Goal: Information Seeking & Learning: Check status

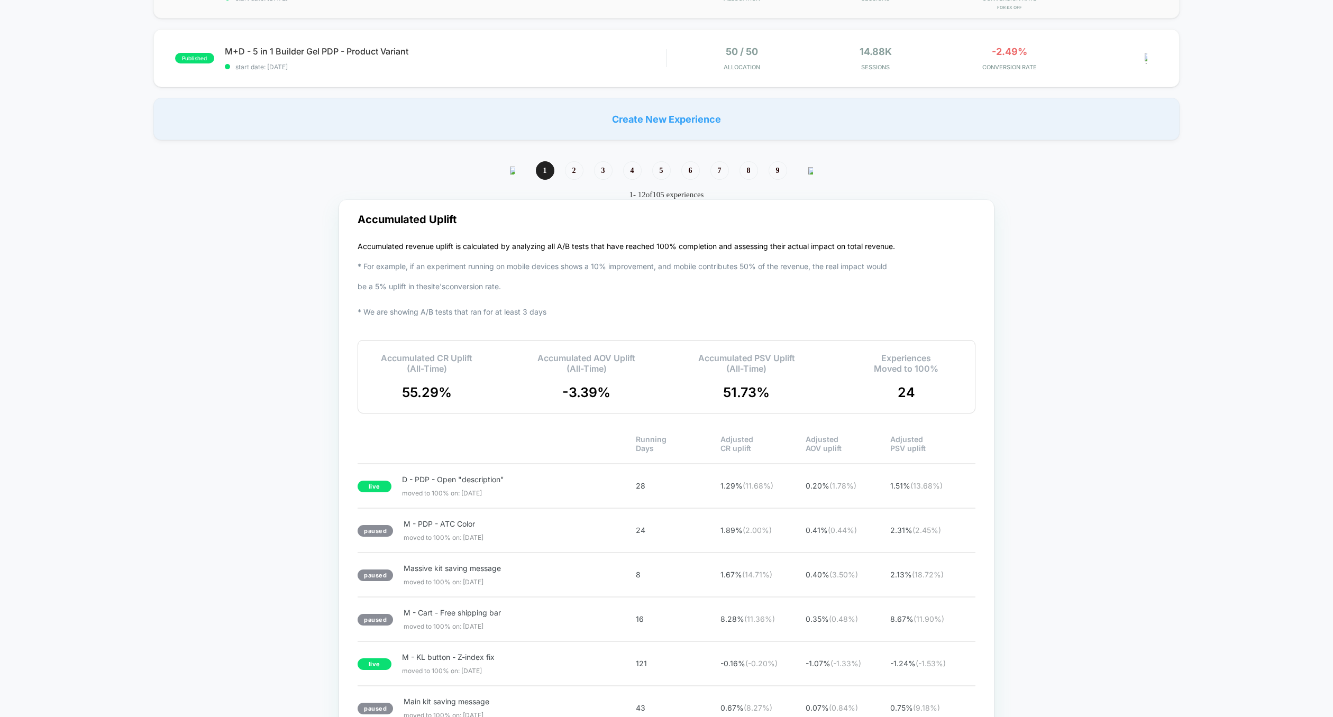
scroll to position [848, 0]
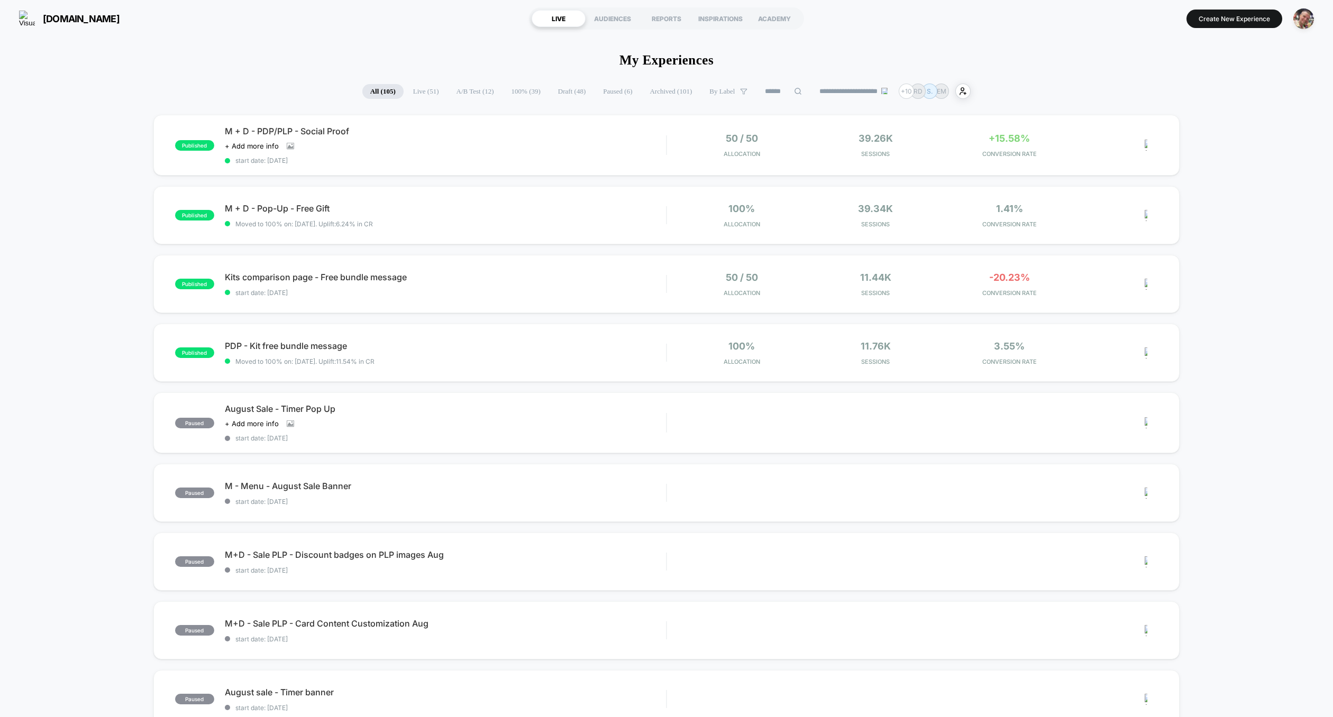
scroll to position [594, 0]
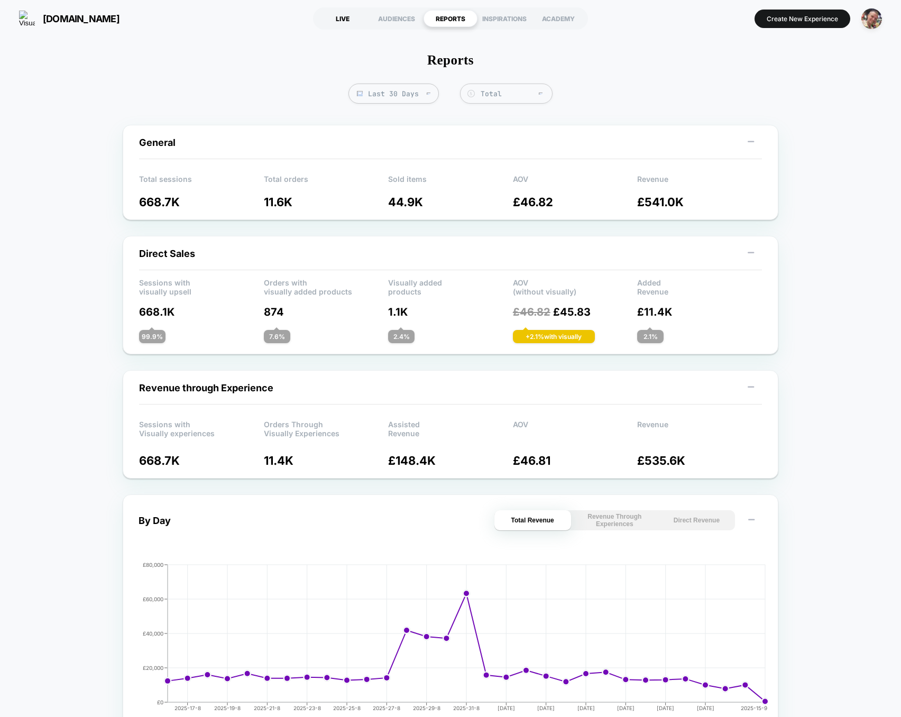
click at [347, 20] on div "LIVE" at bounding box center [343, 18] width 54 height 17
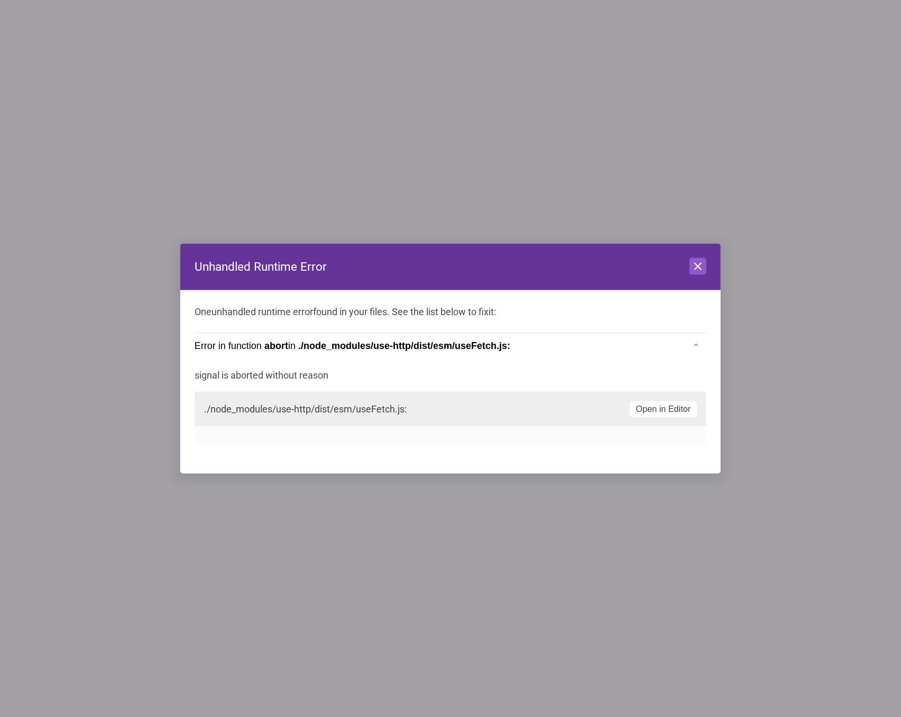
click at [701, 275] on div "Close" at bounding box center [698, 267] width 17 height 18
click at [701, 271] on icon at bounding box center [698, 266] width 13 height 13
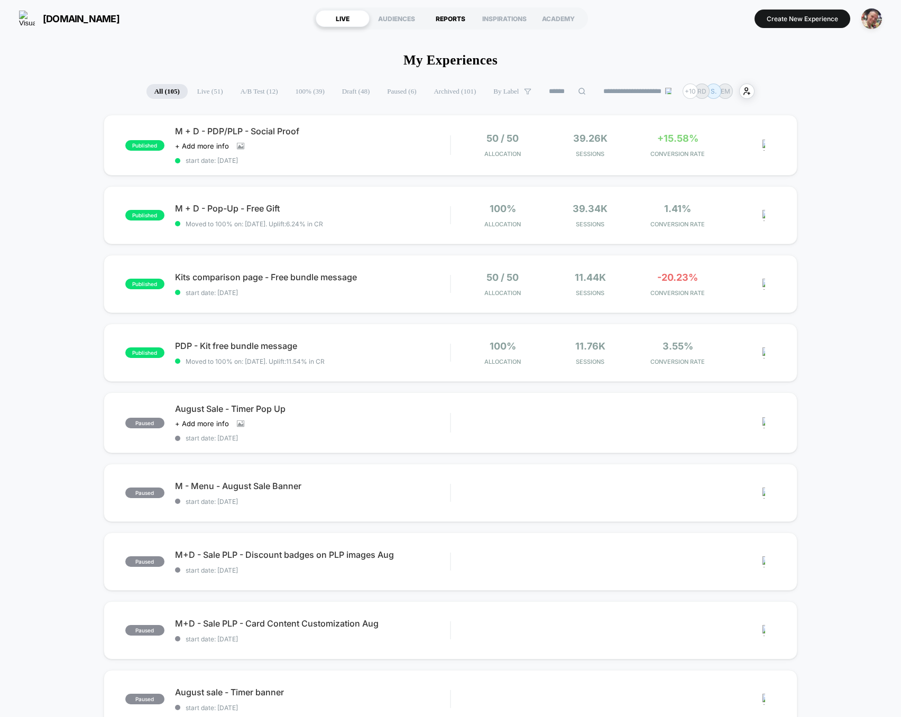
click at [444, 12] on div "REPORTS" at bounding box center [451, 18] width 54 height 17
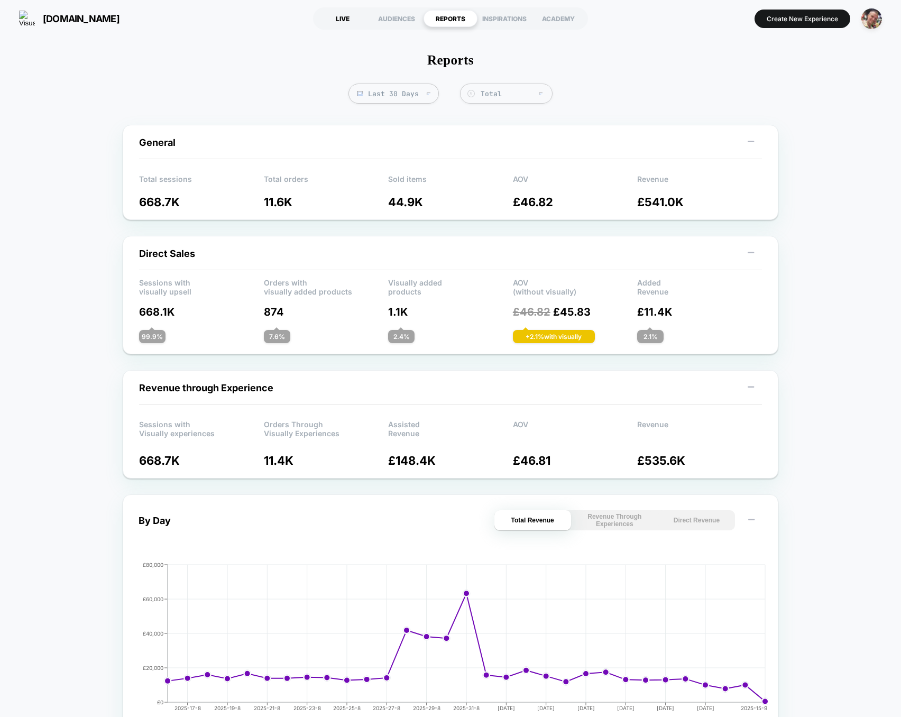
click at [349, 21] on div "LIVE" at bounding box center [343, 18] width 54 height 17
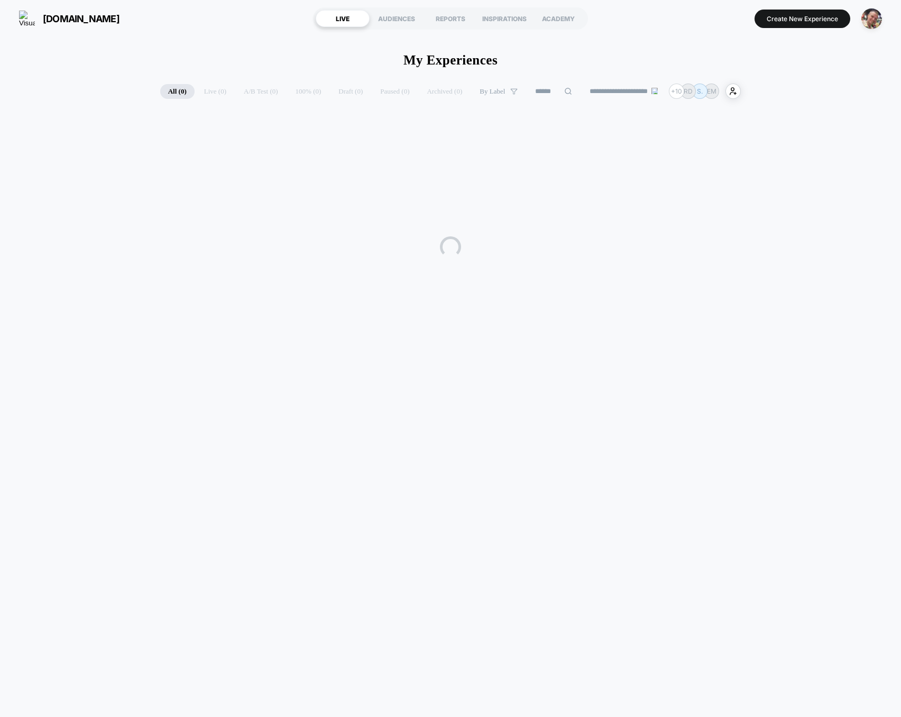
click at [453, 20] on div "REPORTS" at bounding box center [451, 18] width 54 height 17
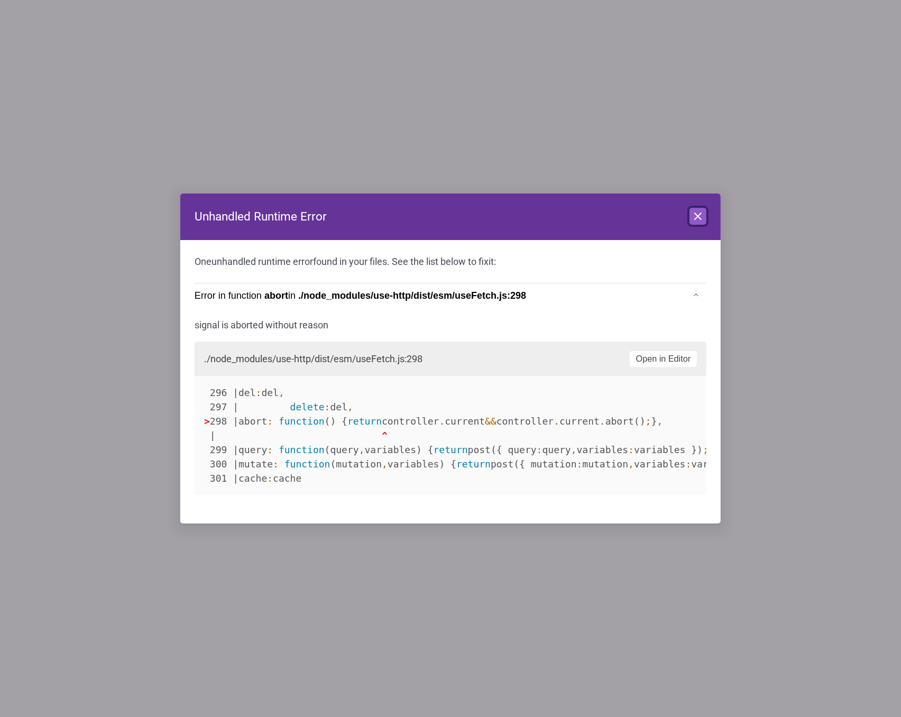
click at [701, 224] on button "Close" at bounding box center [698, 216] width 17 height 17
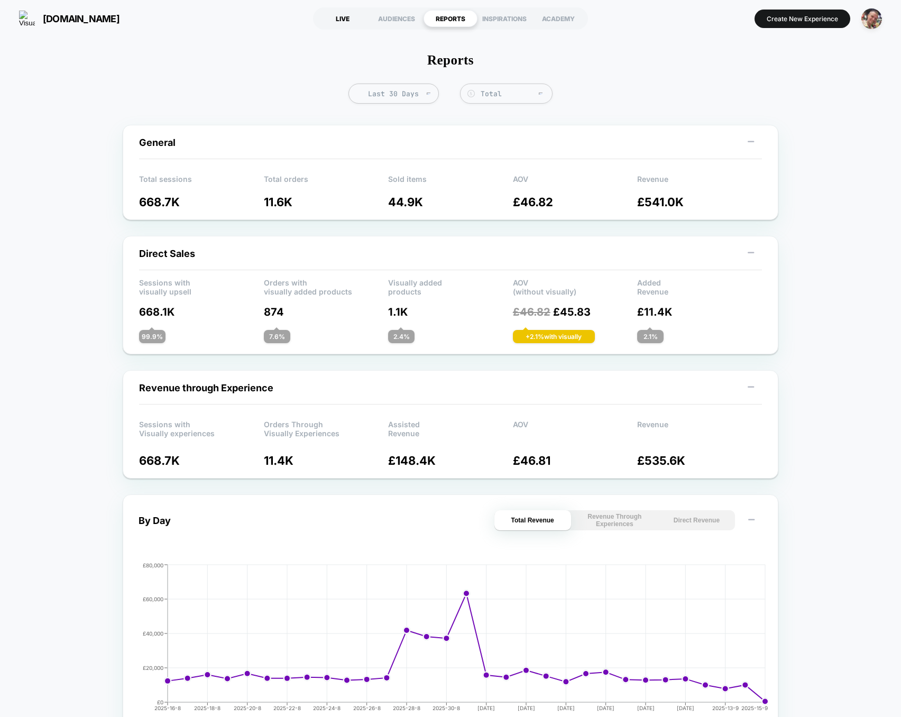
click at [343, 13] on div "LIVE" at bounding box center [343, 18] width 54 height 17
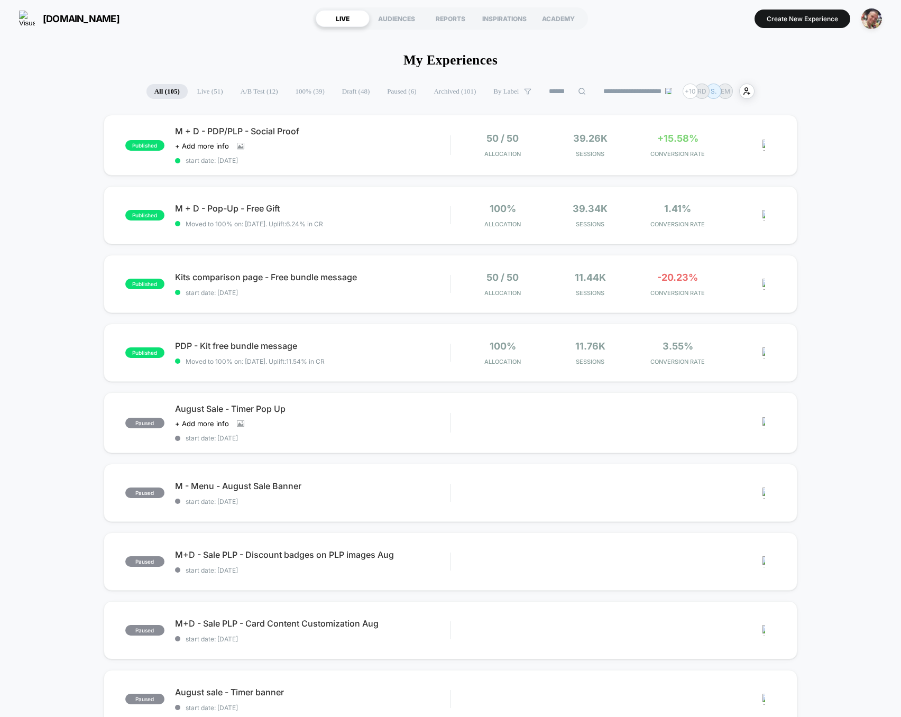
click at [82, 258] on div "published M + D - PDP/PLP - Social Proof Click to view images Click to edit exp…" at bounding box center [450, 551] width 901 height 873
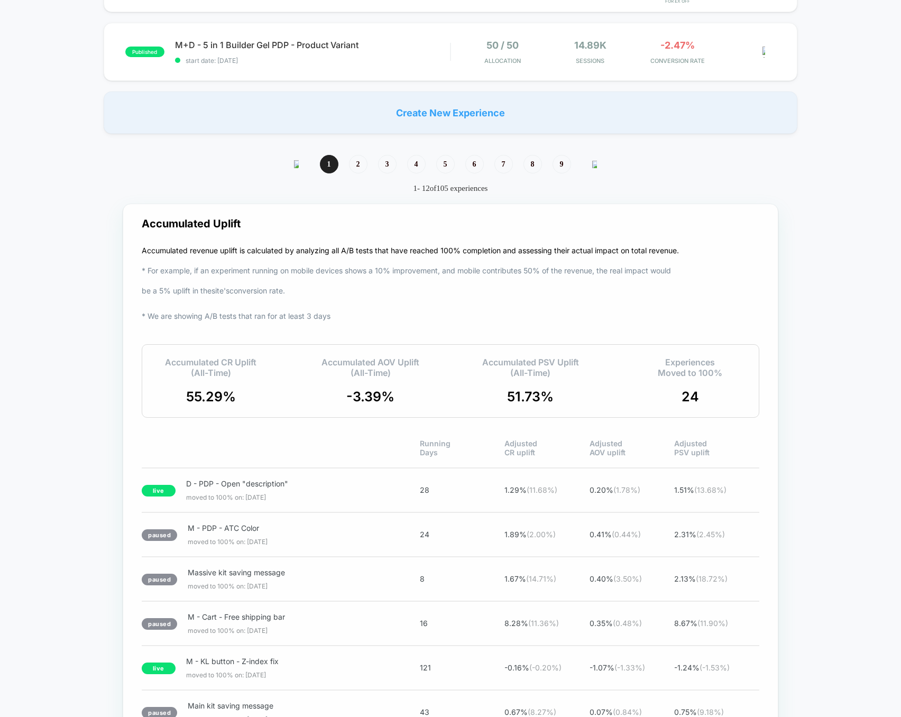
scroll to position [845, 0]
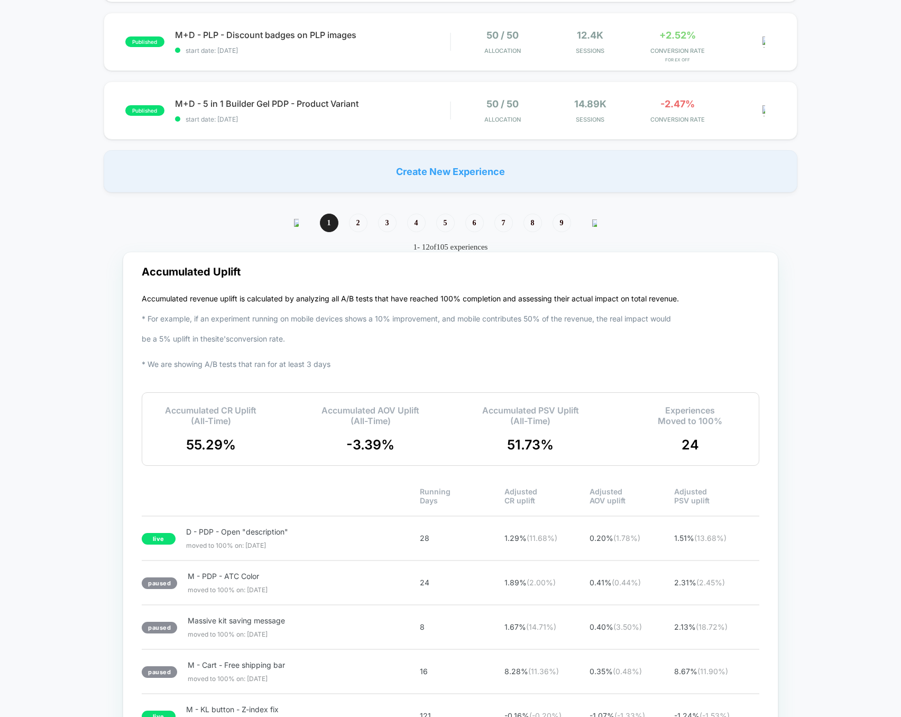
scroll to position [818, 0]
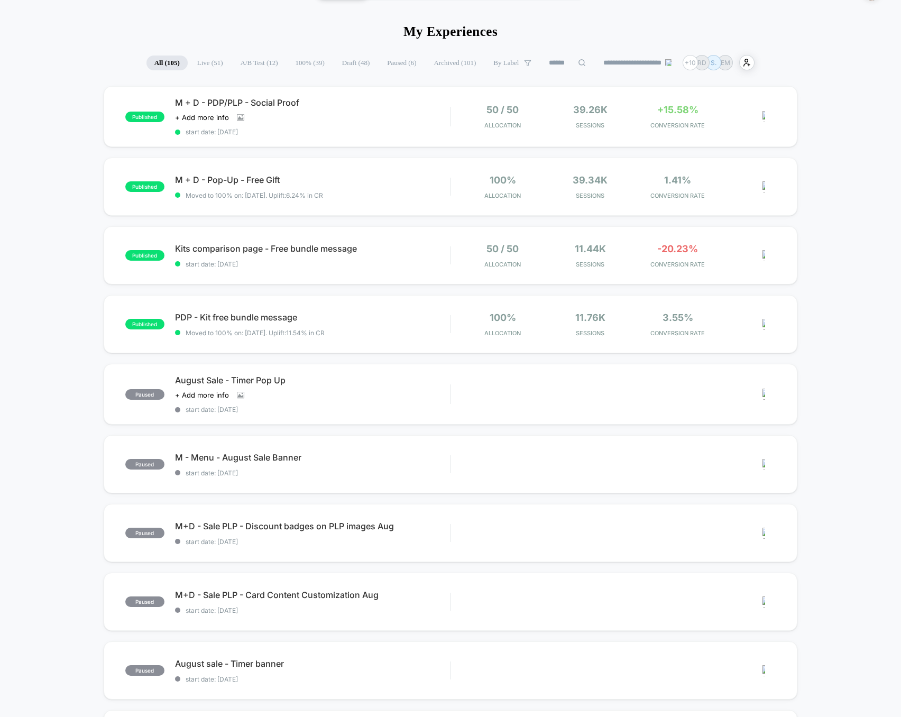
scroll to position [5, 0]
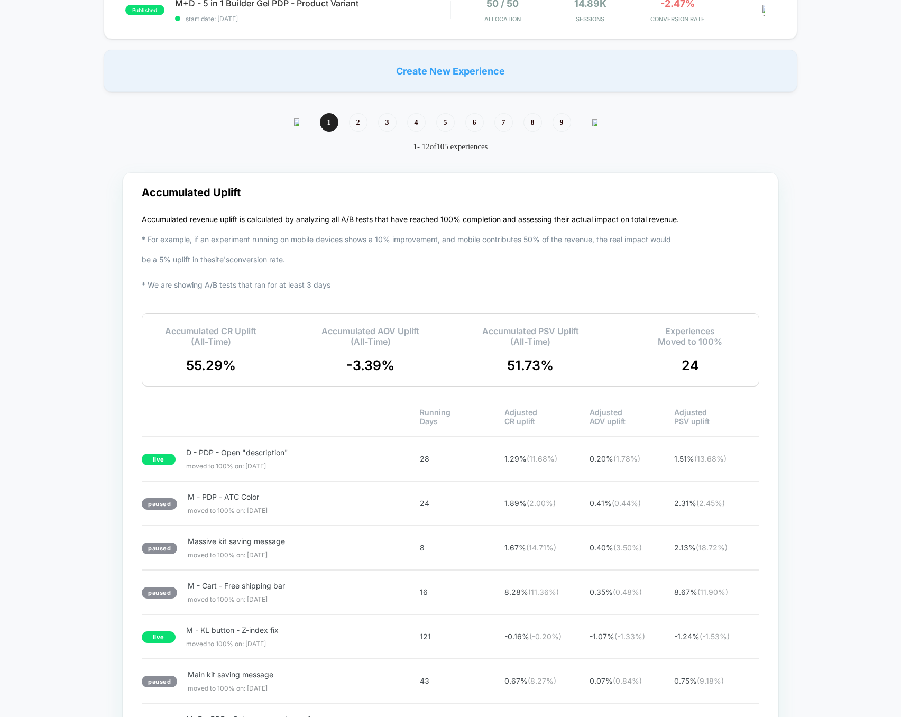
scroll to position [902, 0]
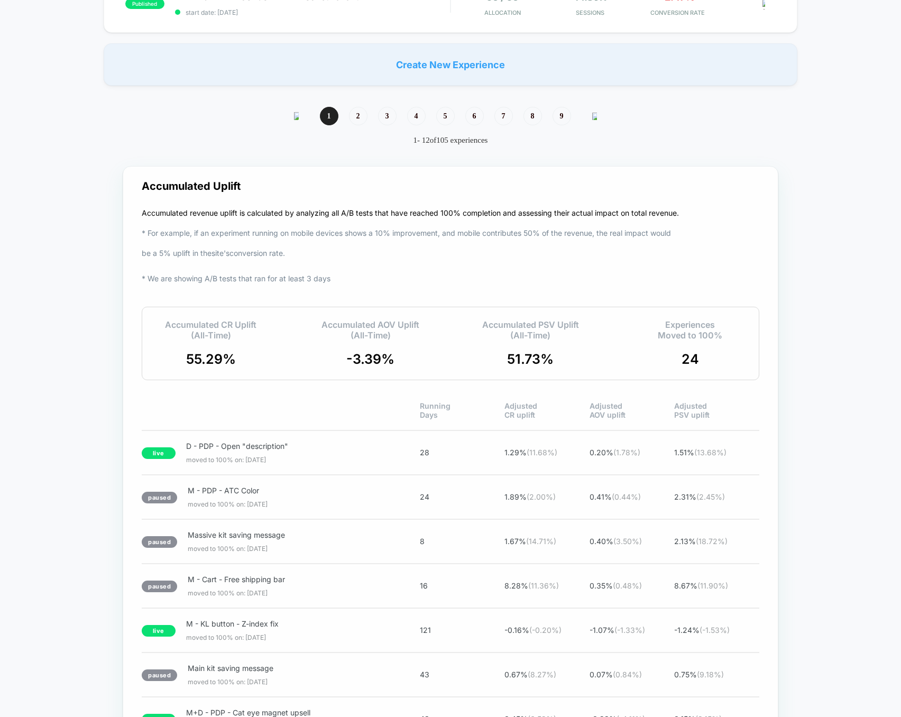
drag, startPoint x: 691, startPoint y: 363, endPoint x: 677, endPoint y: 363, distance: 14.3
click at [677, 363] on div "Experiences Moved to 100% 24" at bounding box center [690, 343] width 112 height 48
drag, startPoint x: 716, startPoint y: 354, endPoint x: 361, endPoint y: 360, distance: 355.0
click at [362, 361] on div "Accumulated CR Uplift (All-Time) 55.29 % Accumulated AOV Uplift (All-Time) -3.3…" at bounding box center [451, 344] width 618 height 74
drag, startPoint x: 164, startPoint y: 324, endPoint x: 425, endPoint y: 379, distance: 267.1
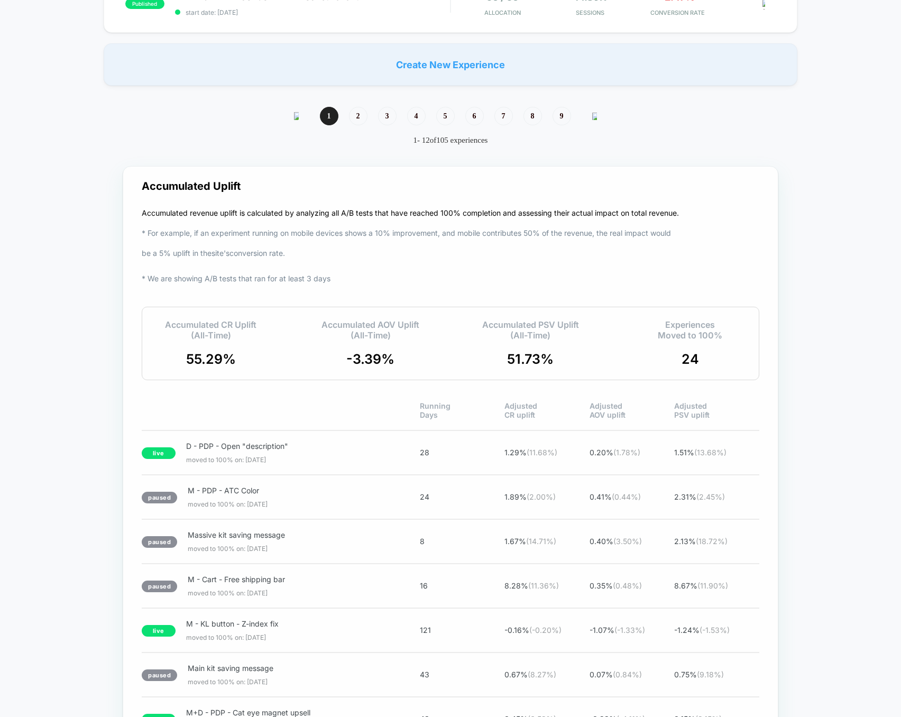
click at [425, 379] on div "Accumulated CR Uplift (All-Time) 55.29 % Accumulated AOV Uplift (All-Time) -3.3…" at bounding box center [451, 344] width 618 height 74
